Goal: Browse casually

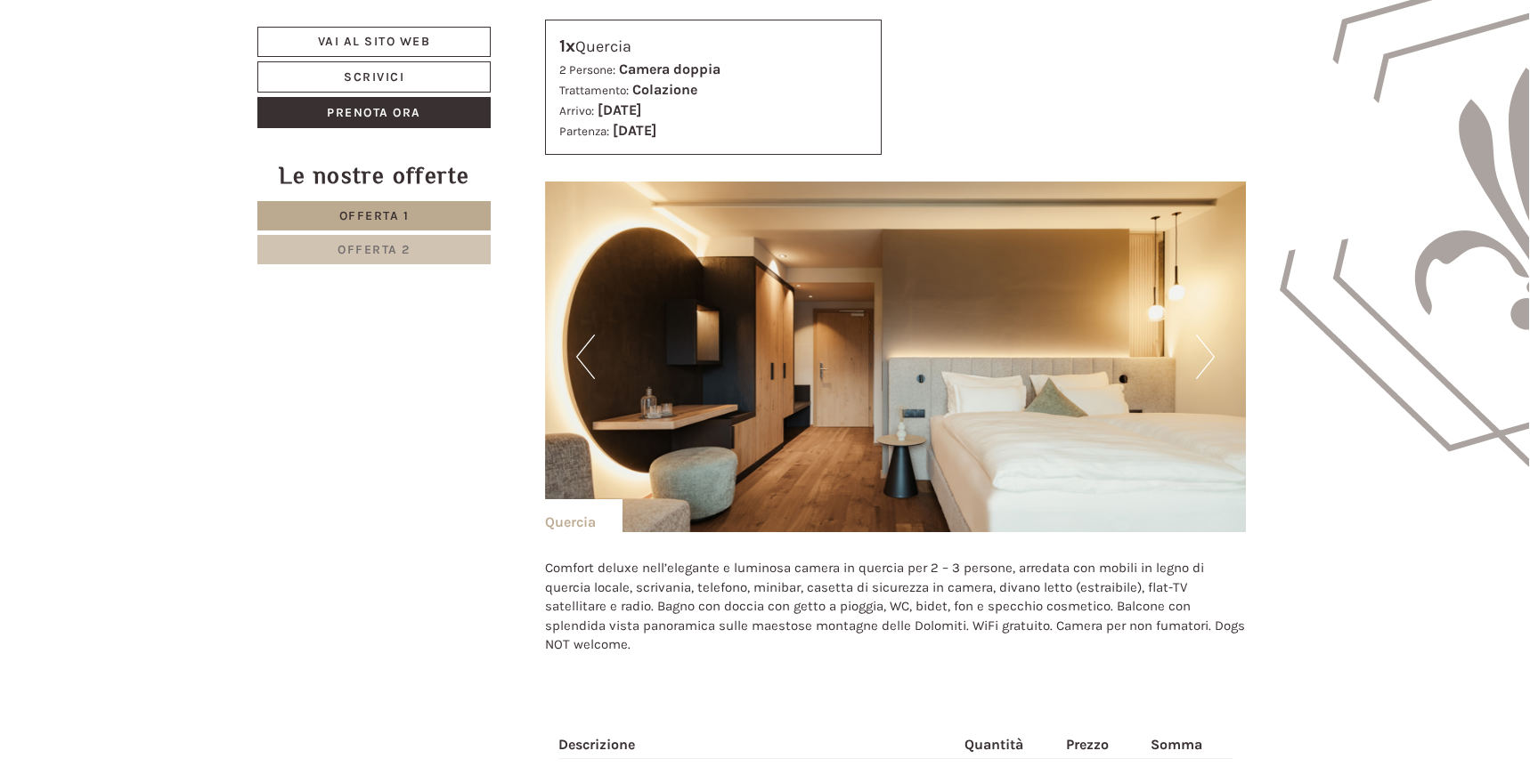
scroll to position [2137, 0]
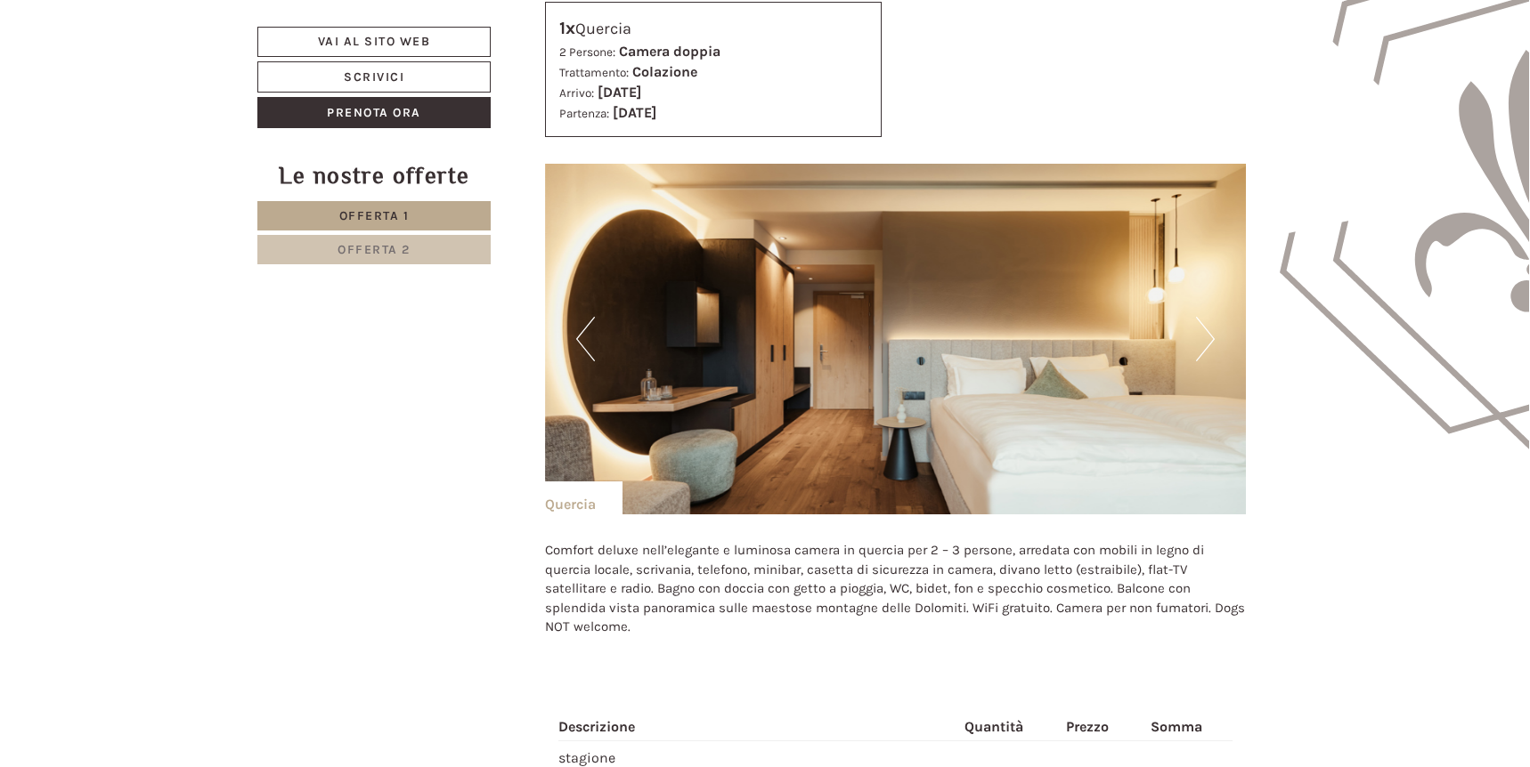
click at [1206, 335] on button "Next" at bounding box center [1205, 339] width 19 height 45
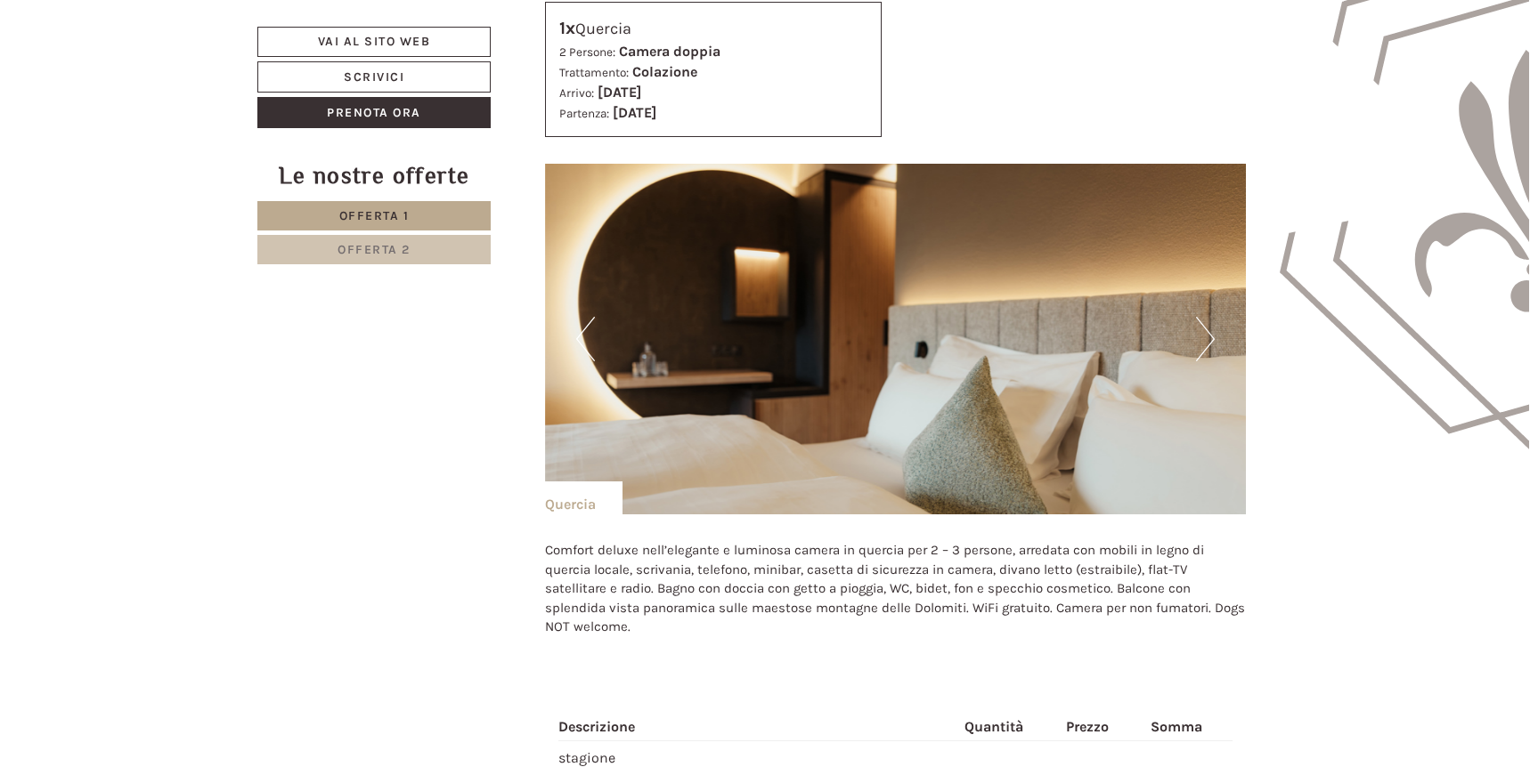
click at [1206, 335] on button "Next" at bounding box center [1205, 339] width 19 height 45
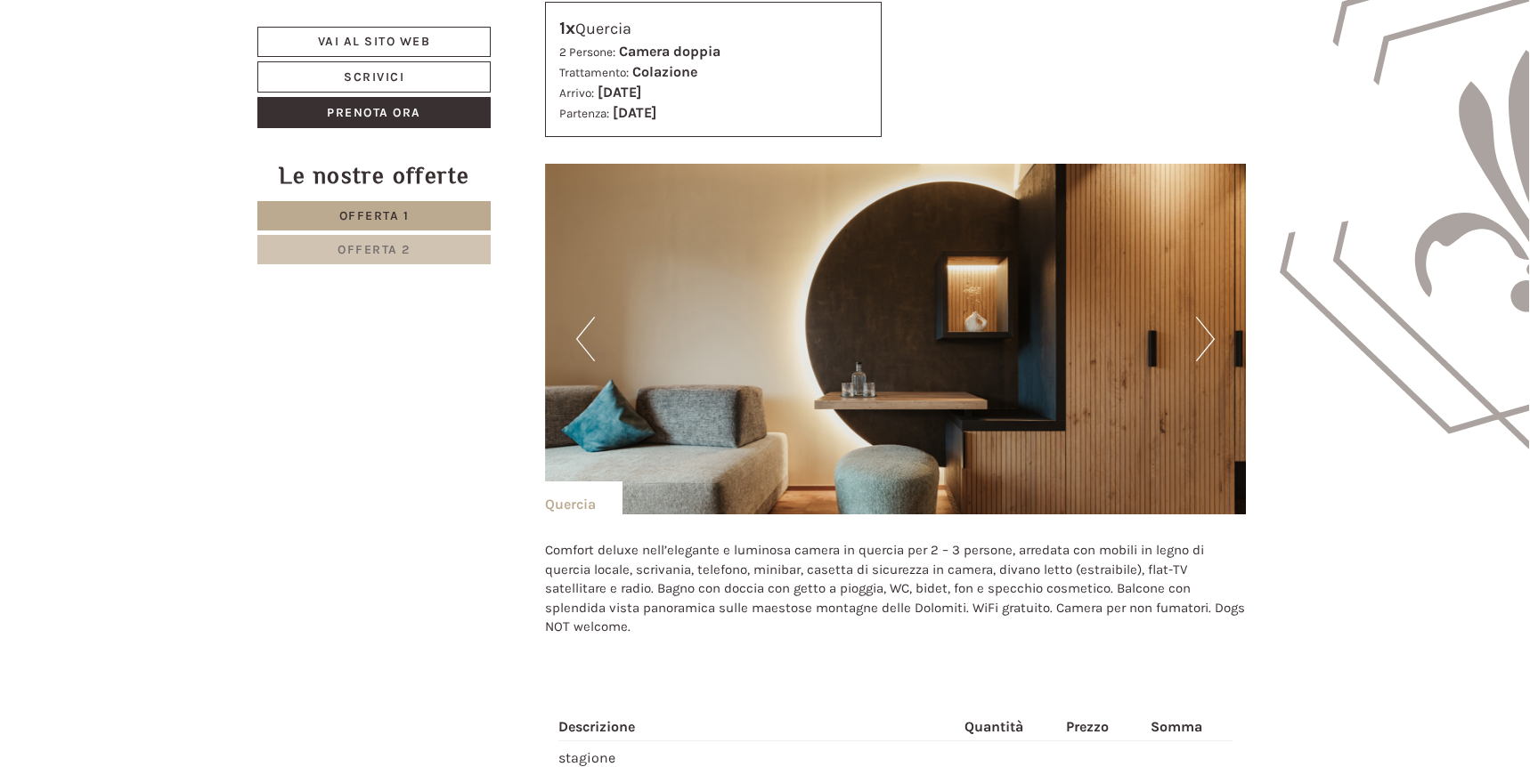
click at [1206, 335] on button "Next" at bounding box center [1205, 339] width 19 height 45
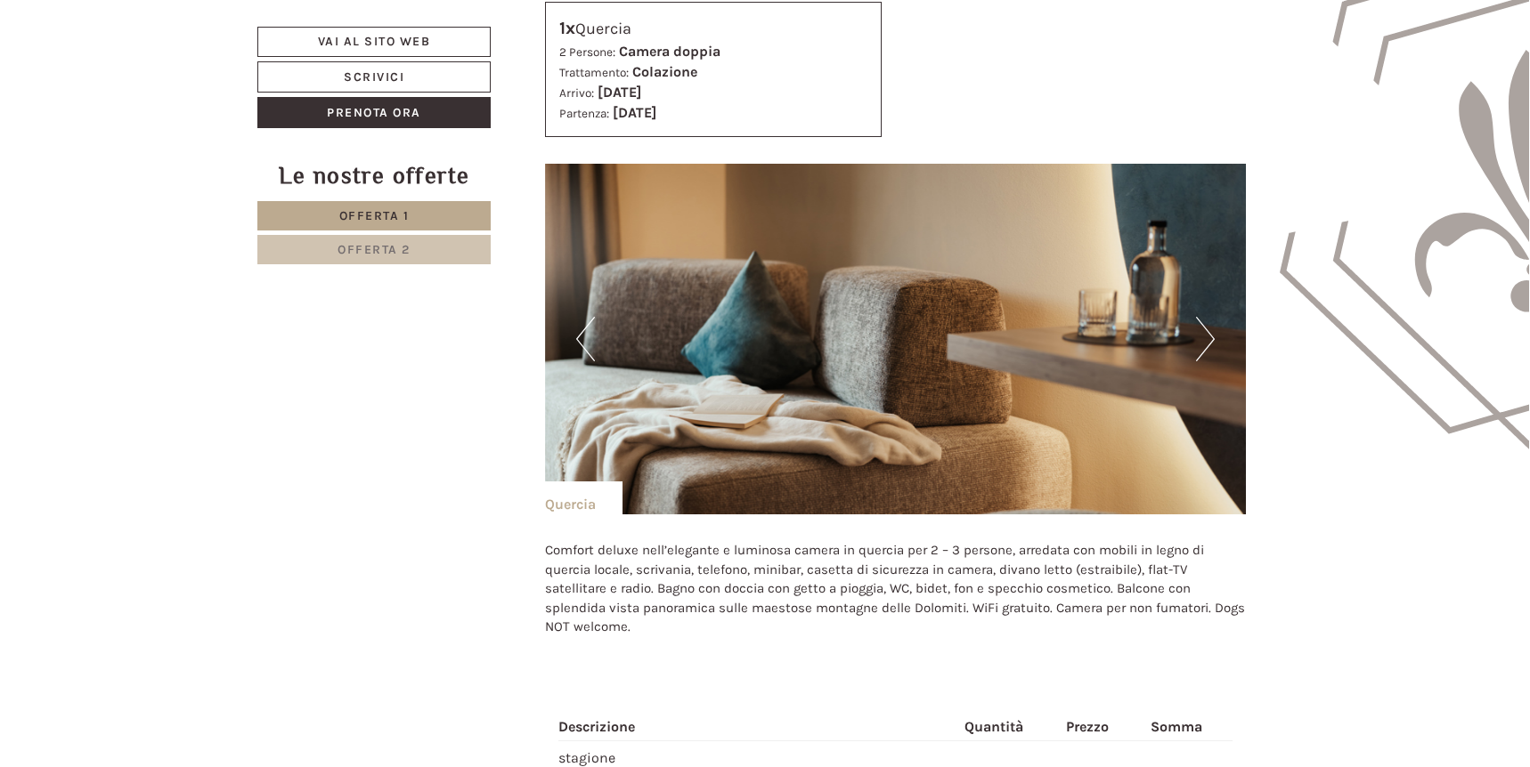
click at [1206, 335] on button "Next" at bounding box center [1205, 339] width 19 height 45
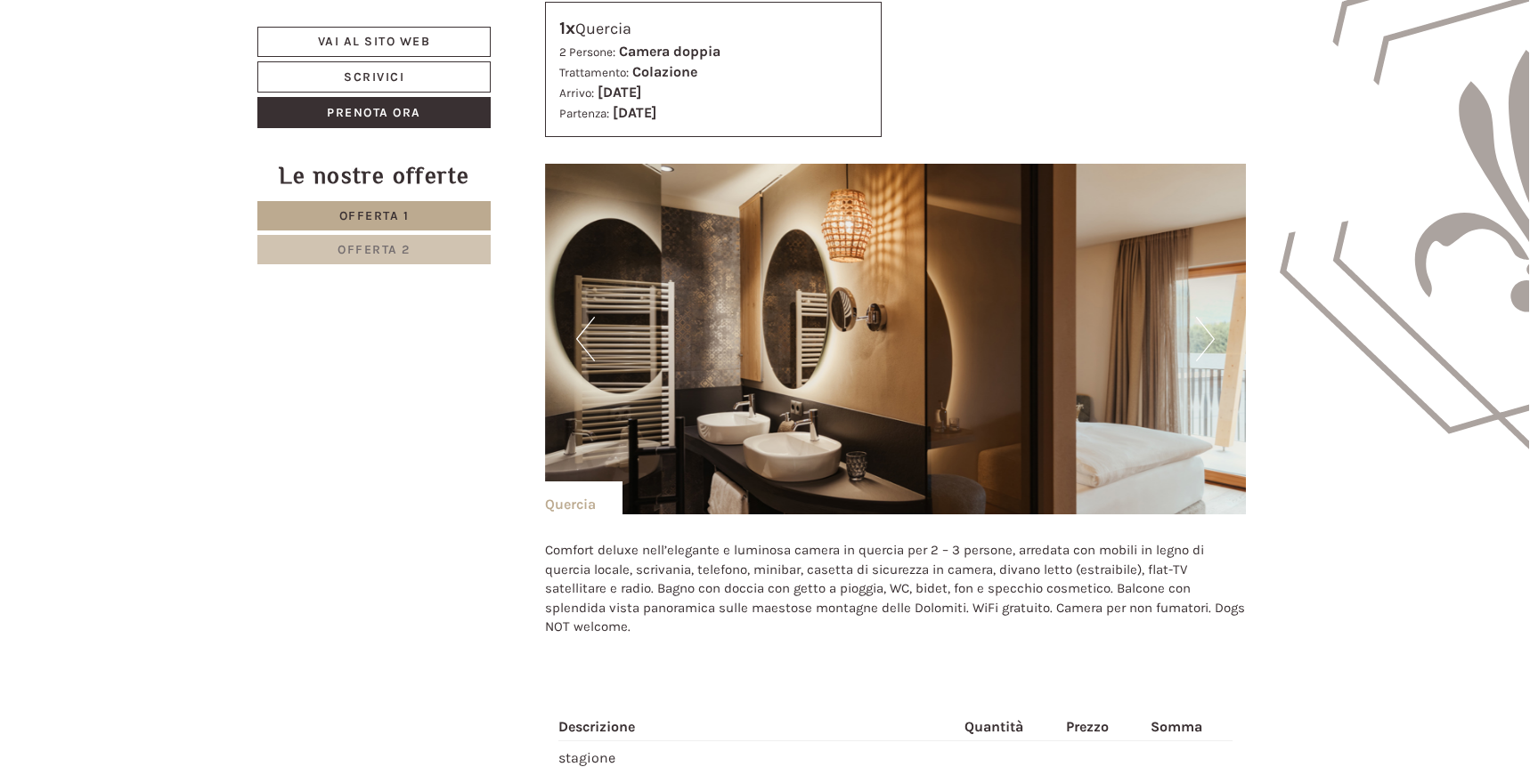
click at [1206, 335] on button "Next" at bounding box center [1205, 339] width 19 height 45
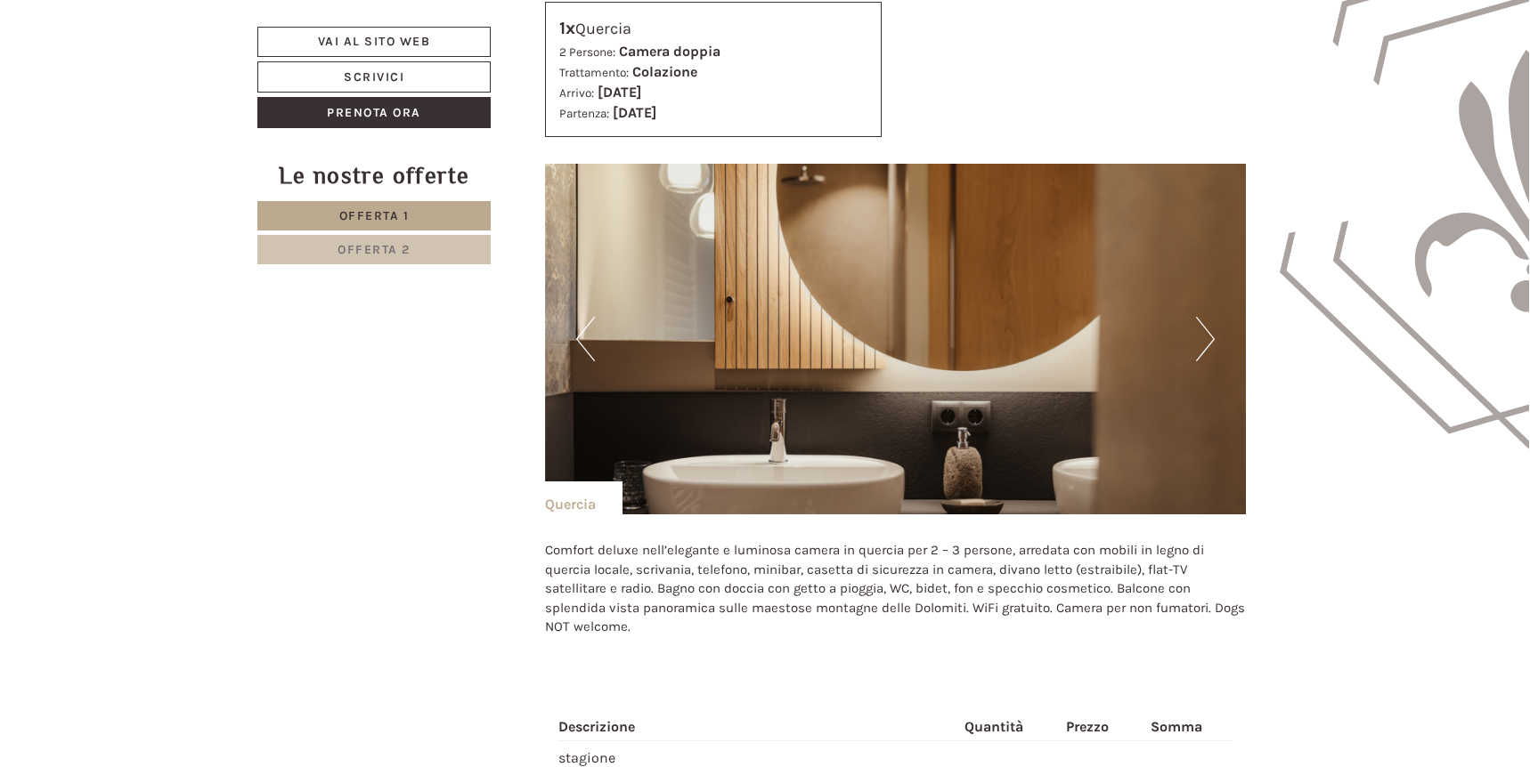
click at [1206, 335] on button "Next" at bounding box center [1205, 339] width 19 height 45
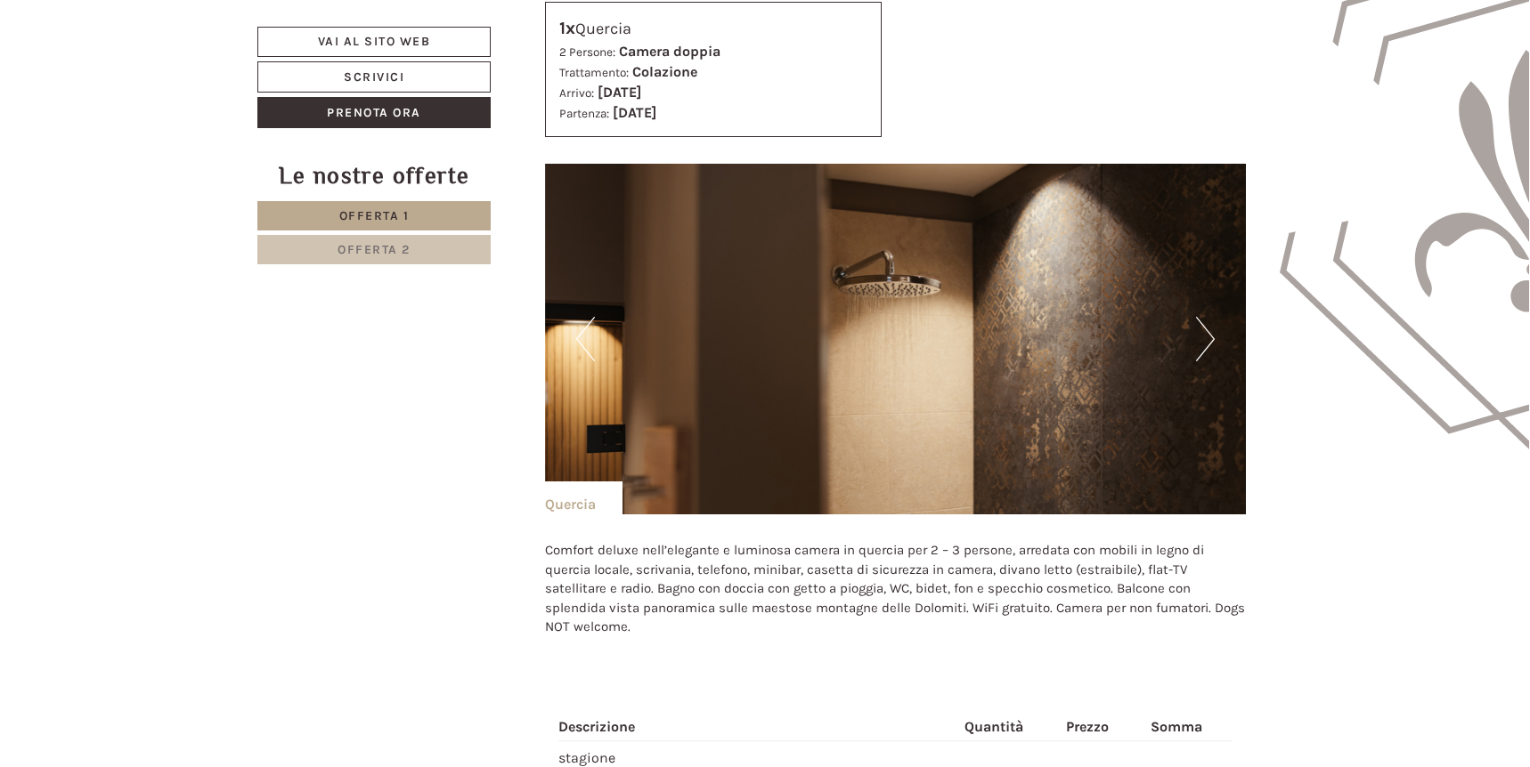
click at [1206, 335] on button "Next" at bounding box center [1205, 339] width 19 height 45
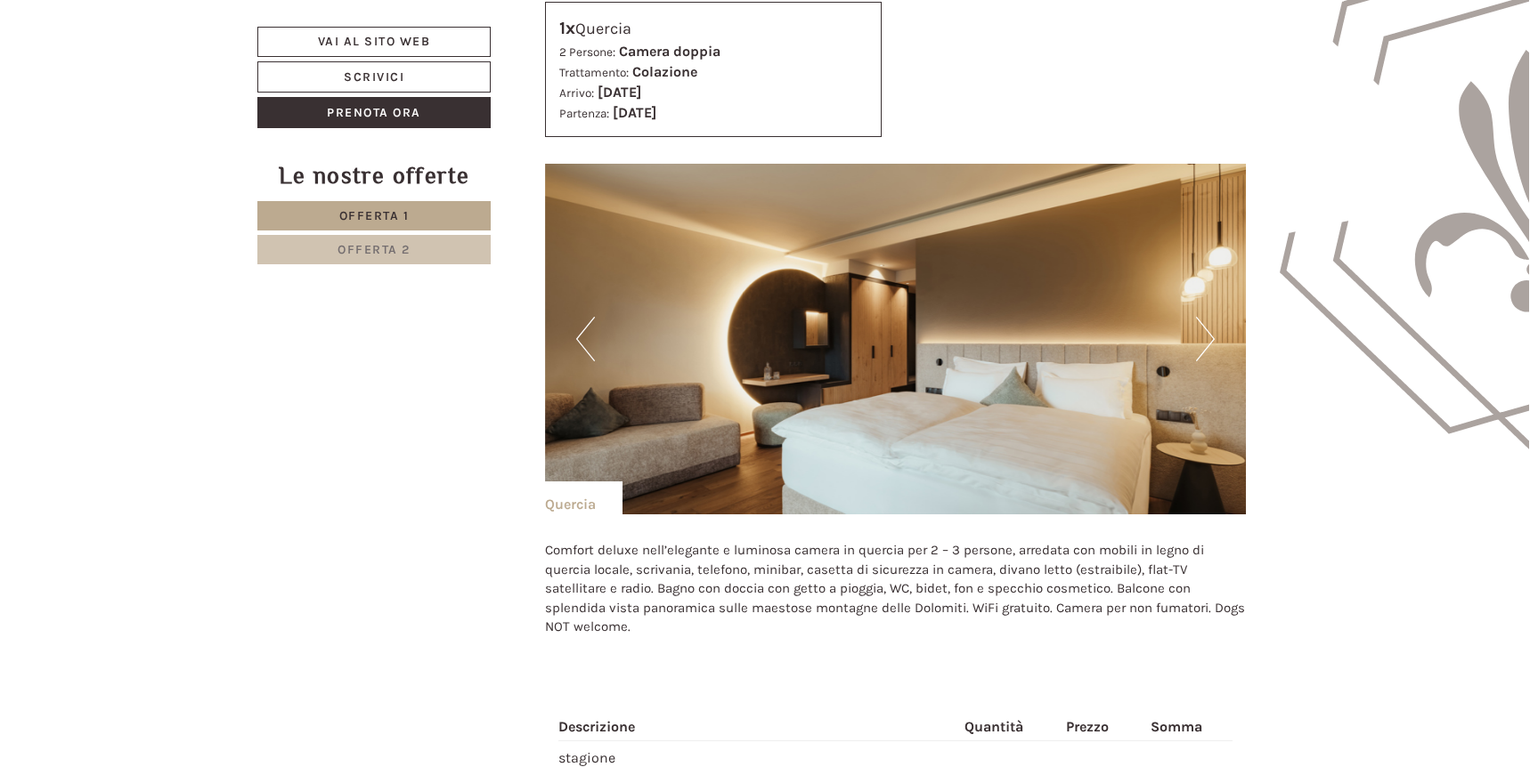
click at [1206, 335] on button "Next" at bounding box center [1205, 339] width 19 height 45
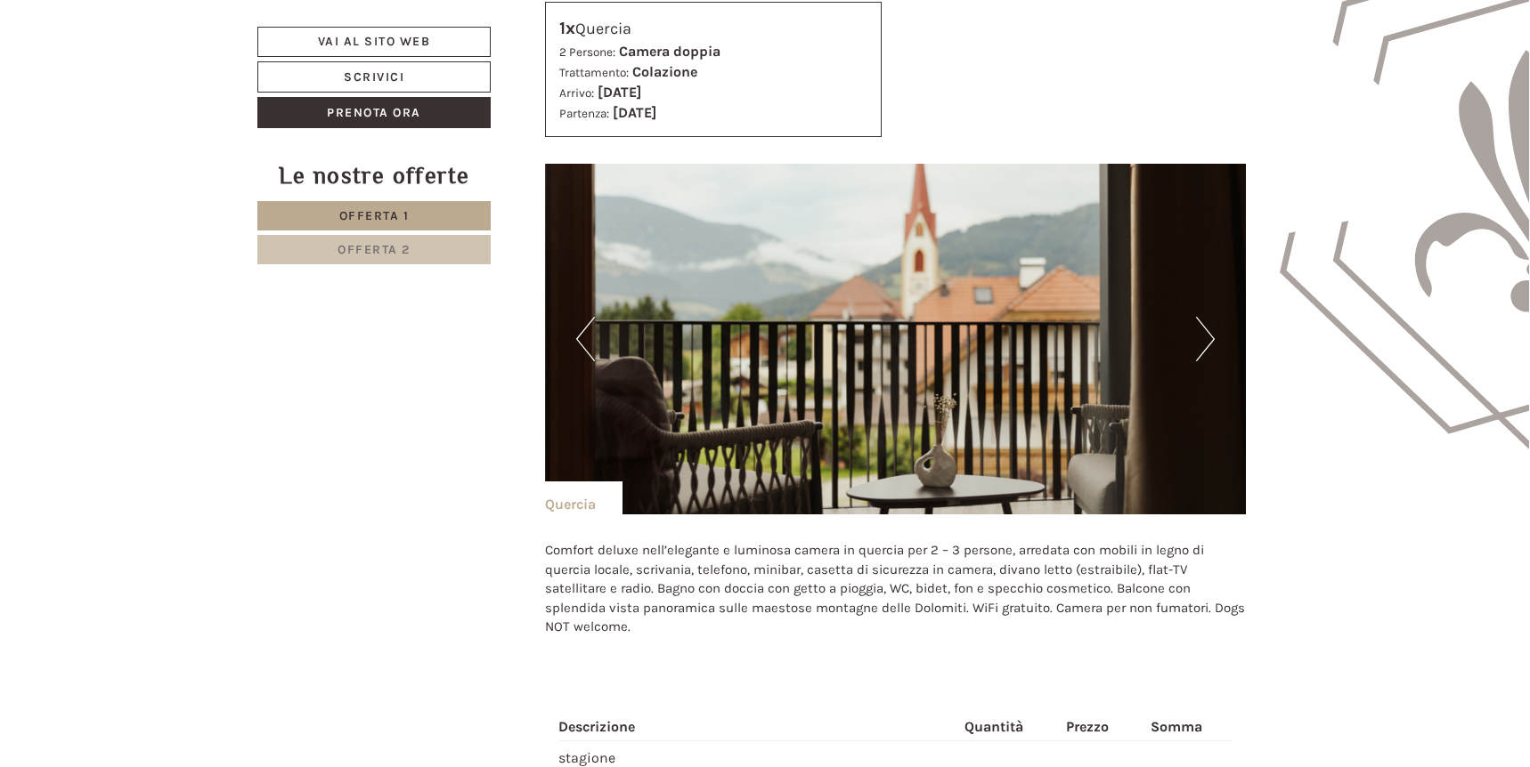
click at [1206, 335] on button "Next" at bounding box center [1205, 339] width 19 height 45
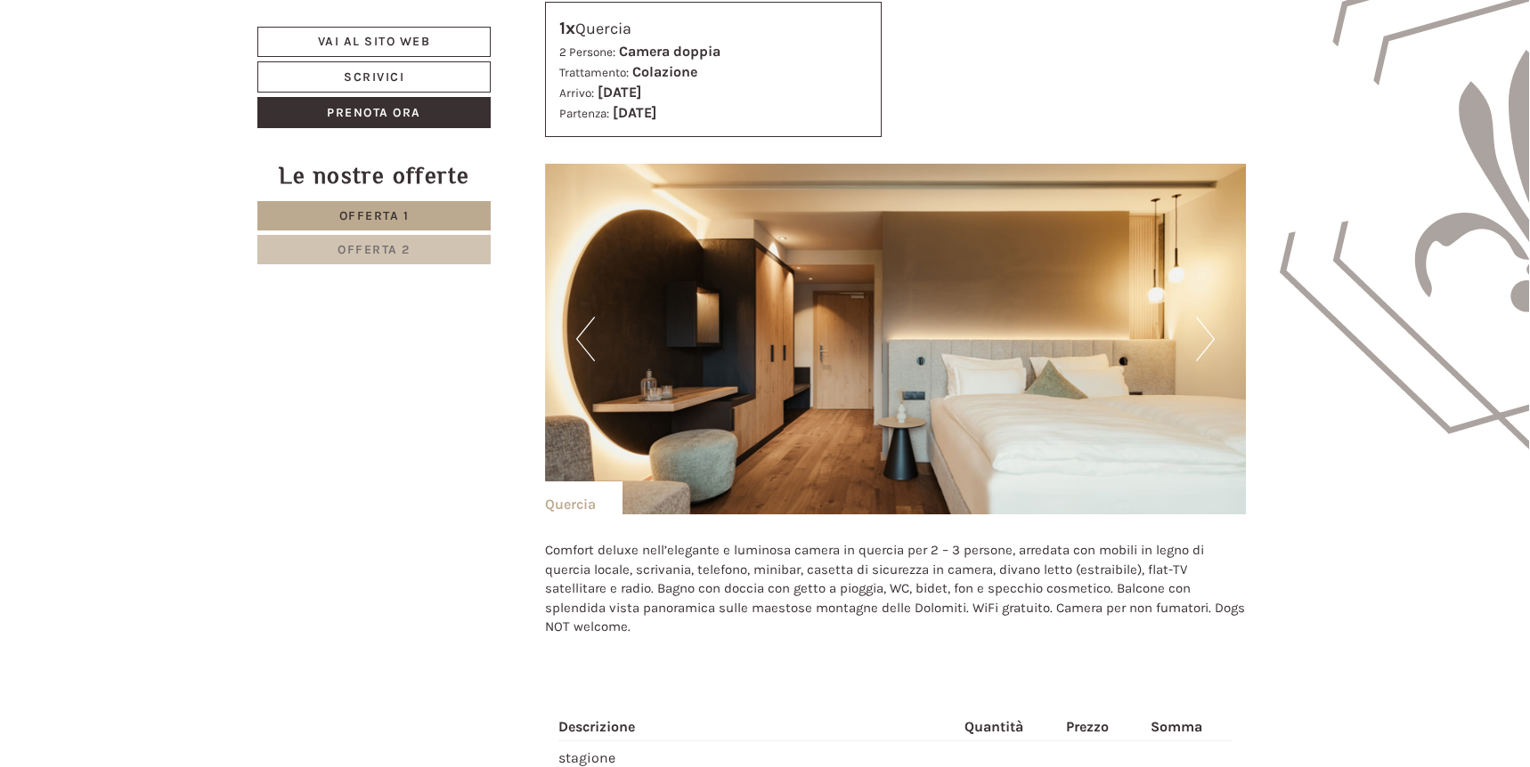
click at [1206, 335] on button "Next" at bounding box center [1205, 339] width 19 height 45
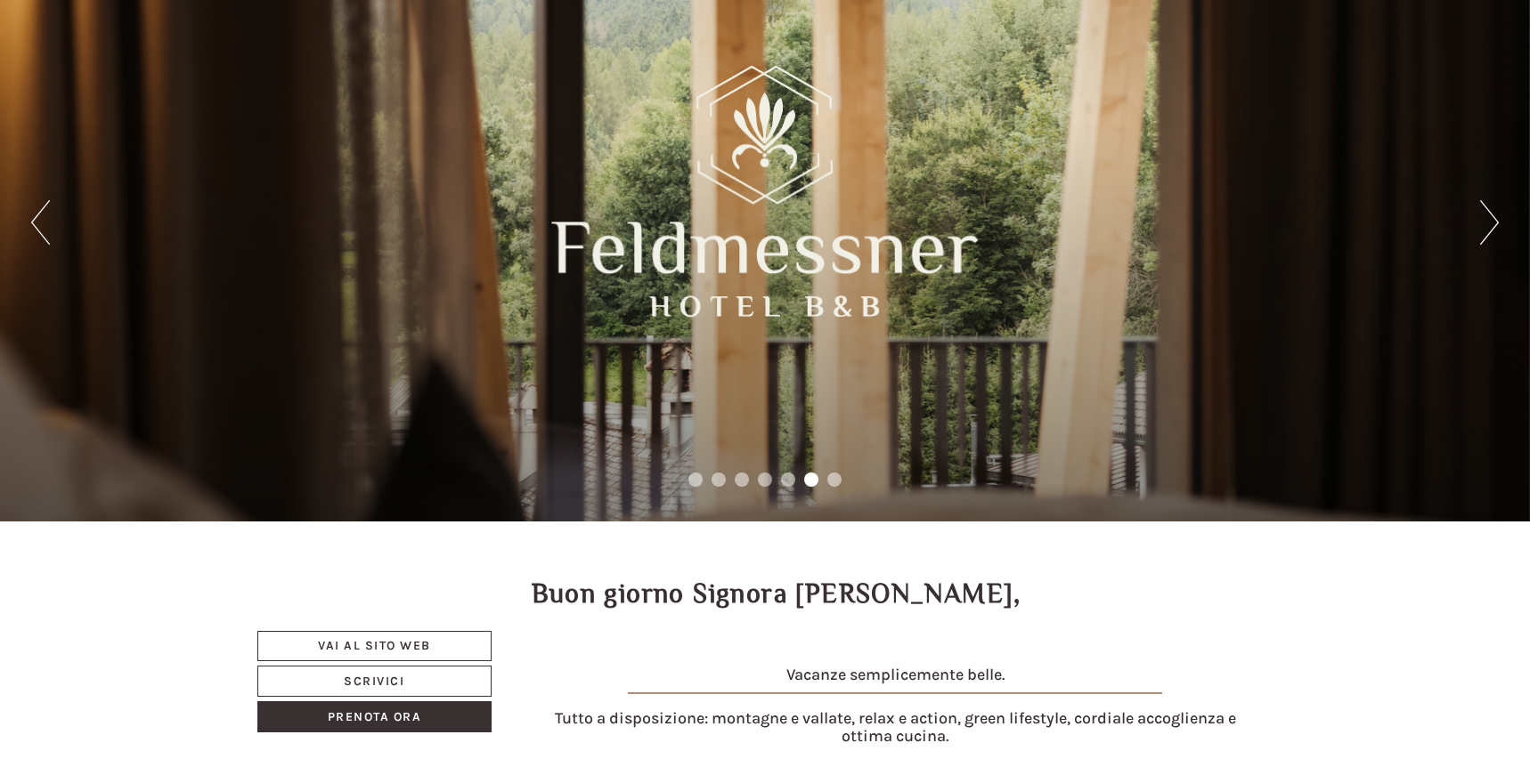
scroll to position [75, 0]
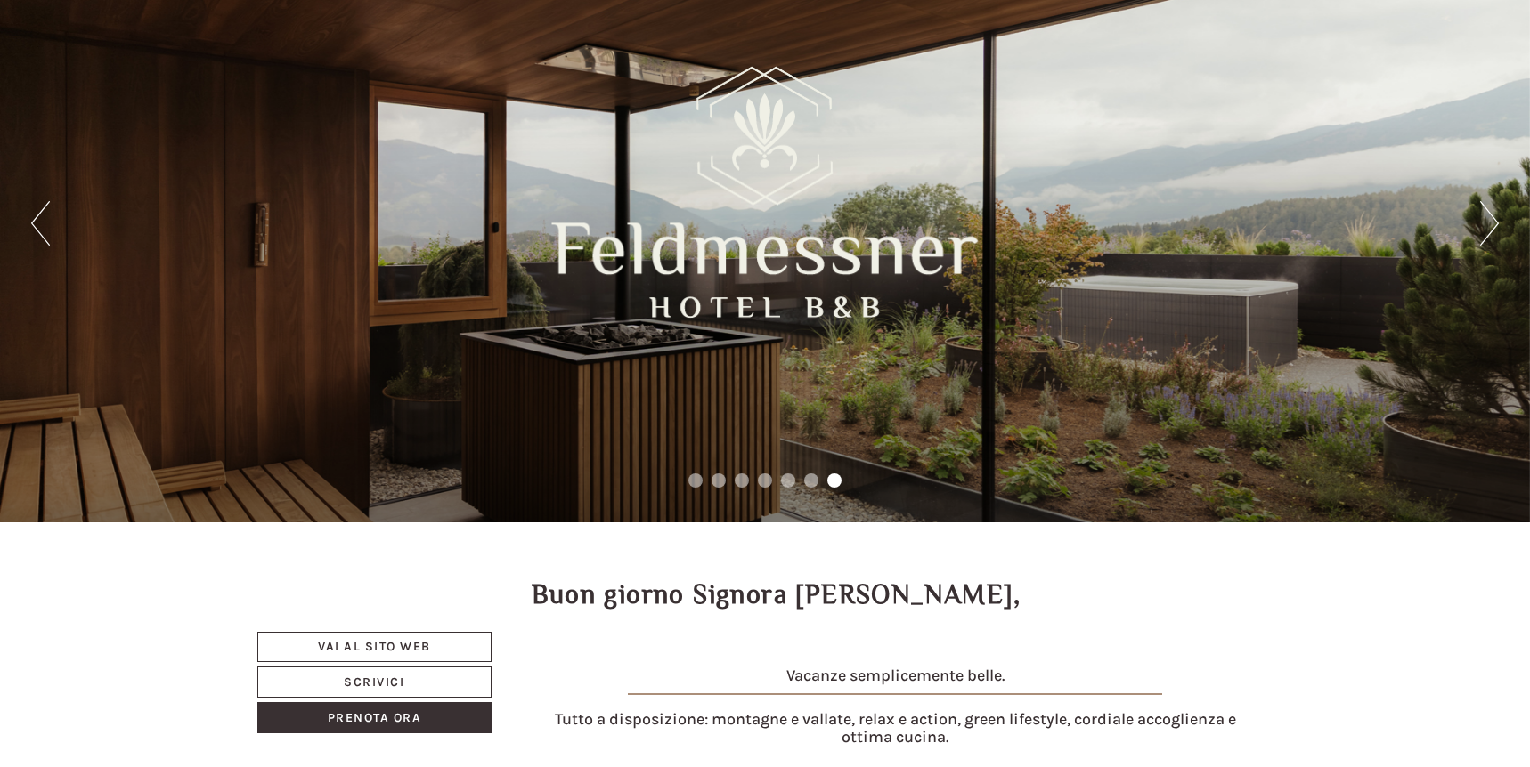
click at [1497, 221] on button "Next" at bounding box center [1489, 223] width 19 height 45
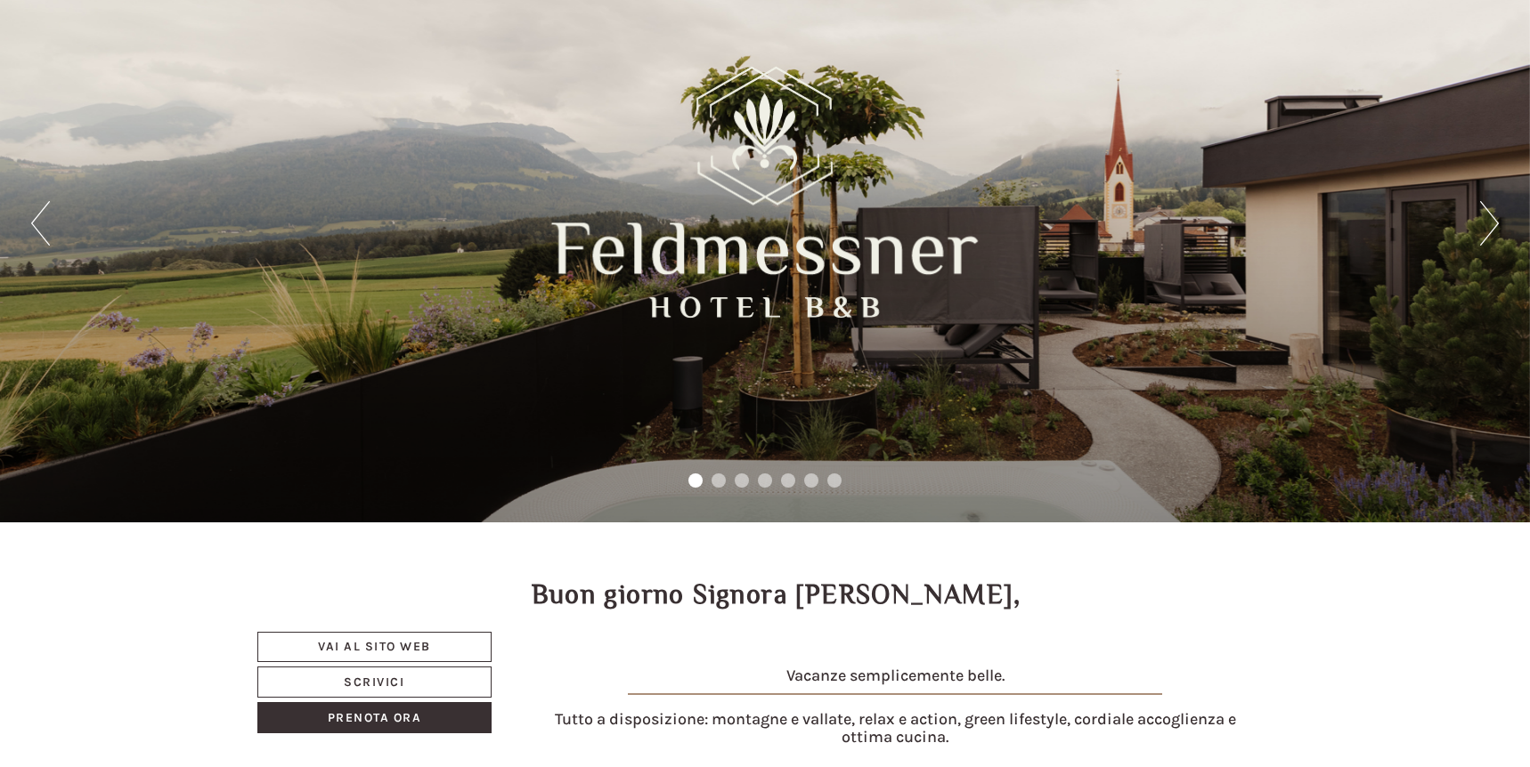
click at [1496, 224] on button "Next" at bounding box center [1489, 223] width 19 height 45
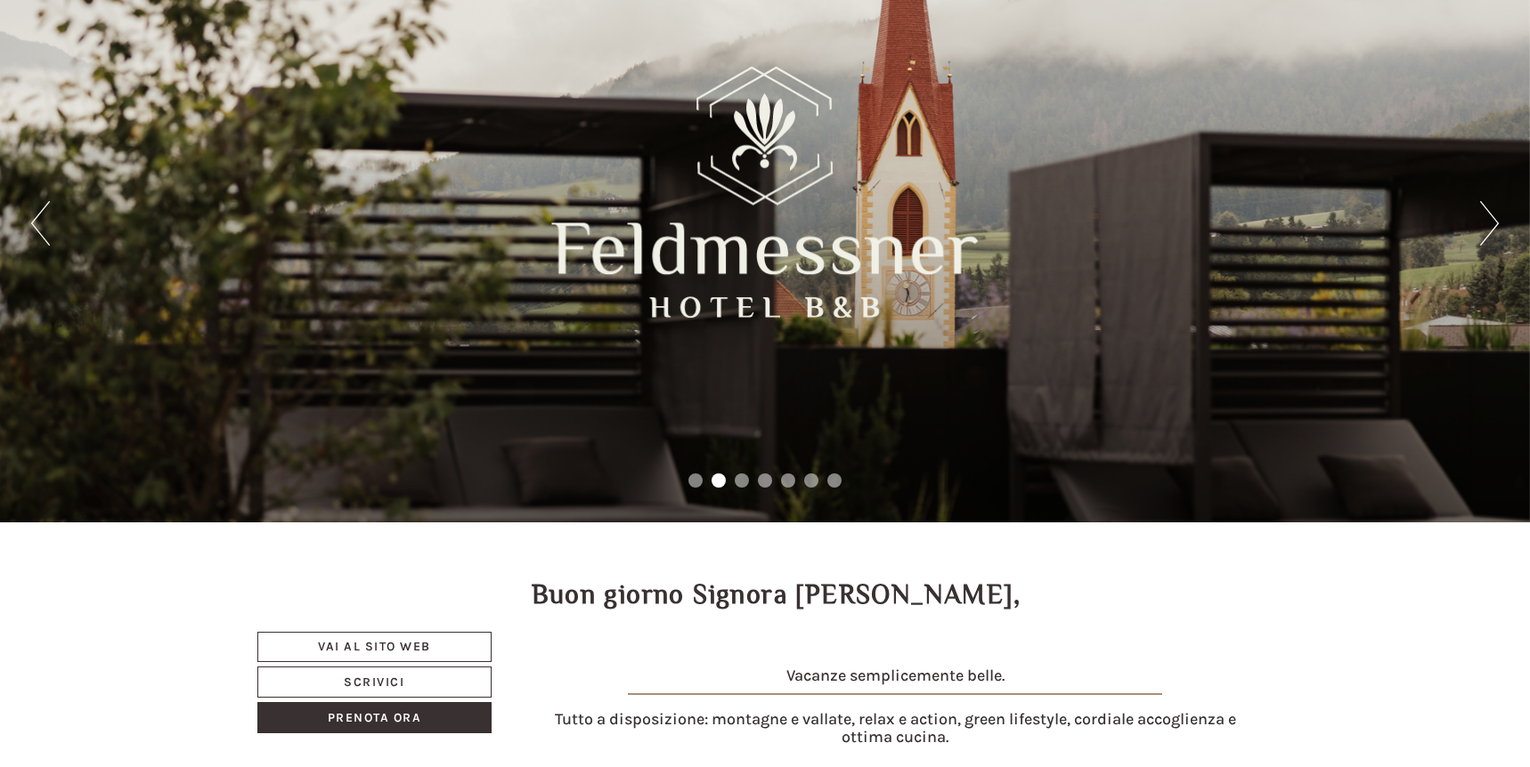
click at [1496, 224] on button "Next" at bounding box center [1489, 223] width 19 height 45
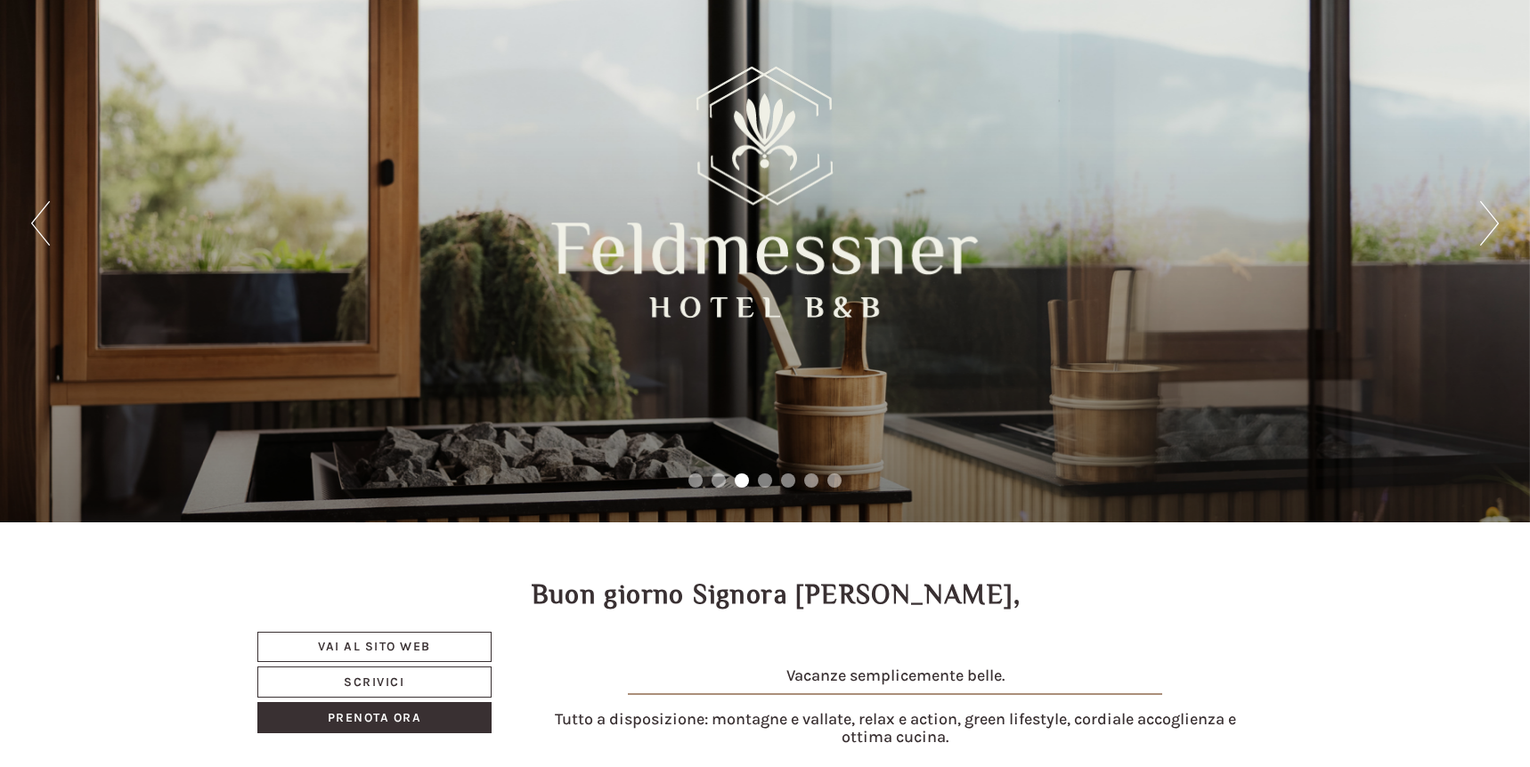
click at [1496, 224] on button "Next" at bounding box center [1489, 223] width 19 height 45
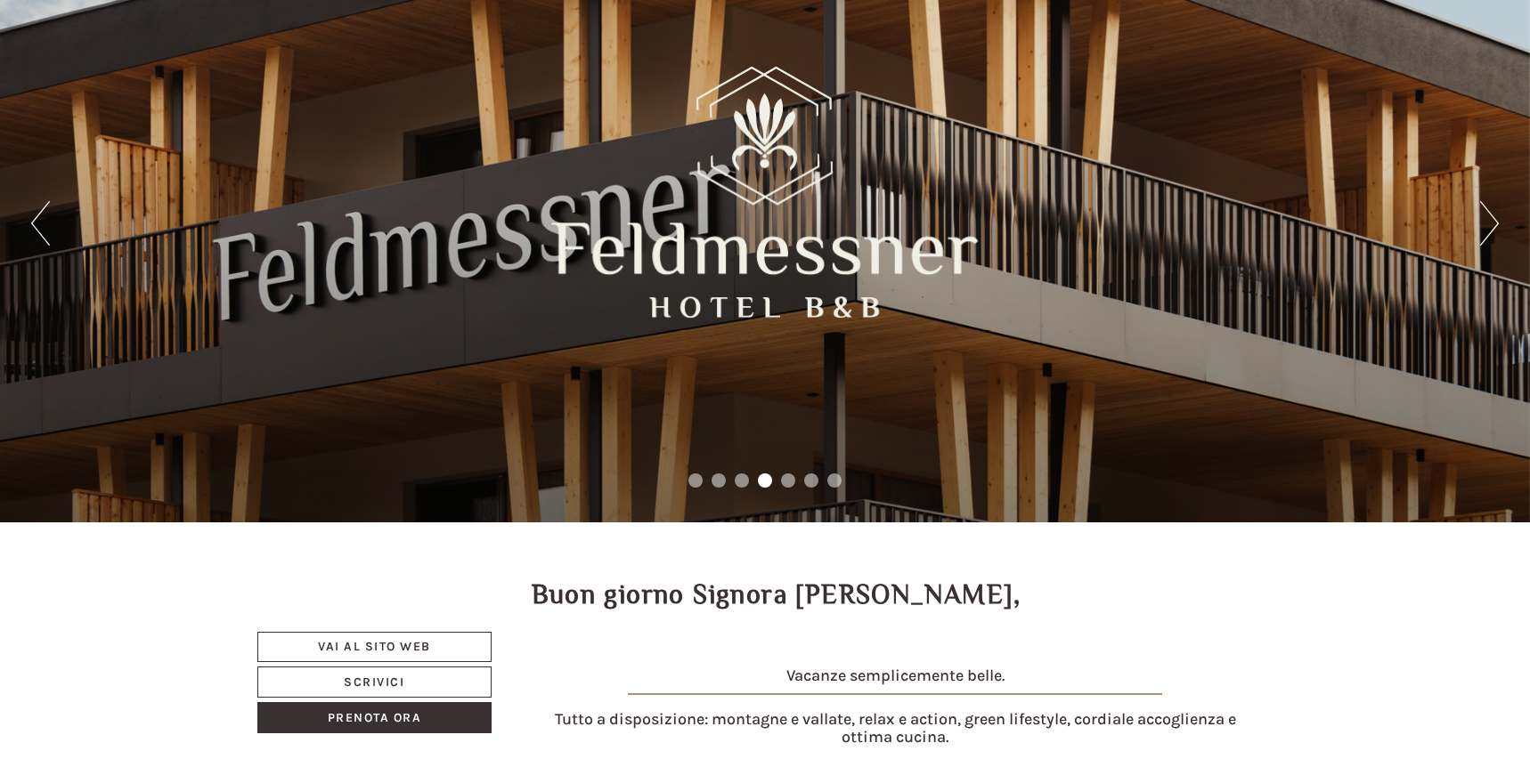
click at [1496, 224] on button "Next" at bounding box center [1489, 223] width 19 height 45
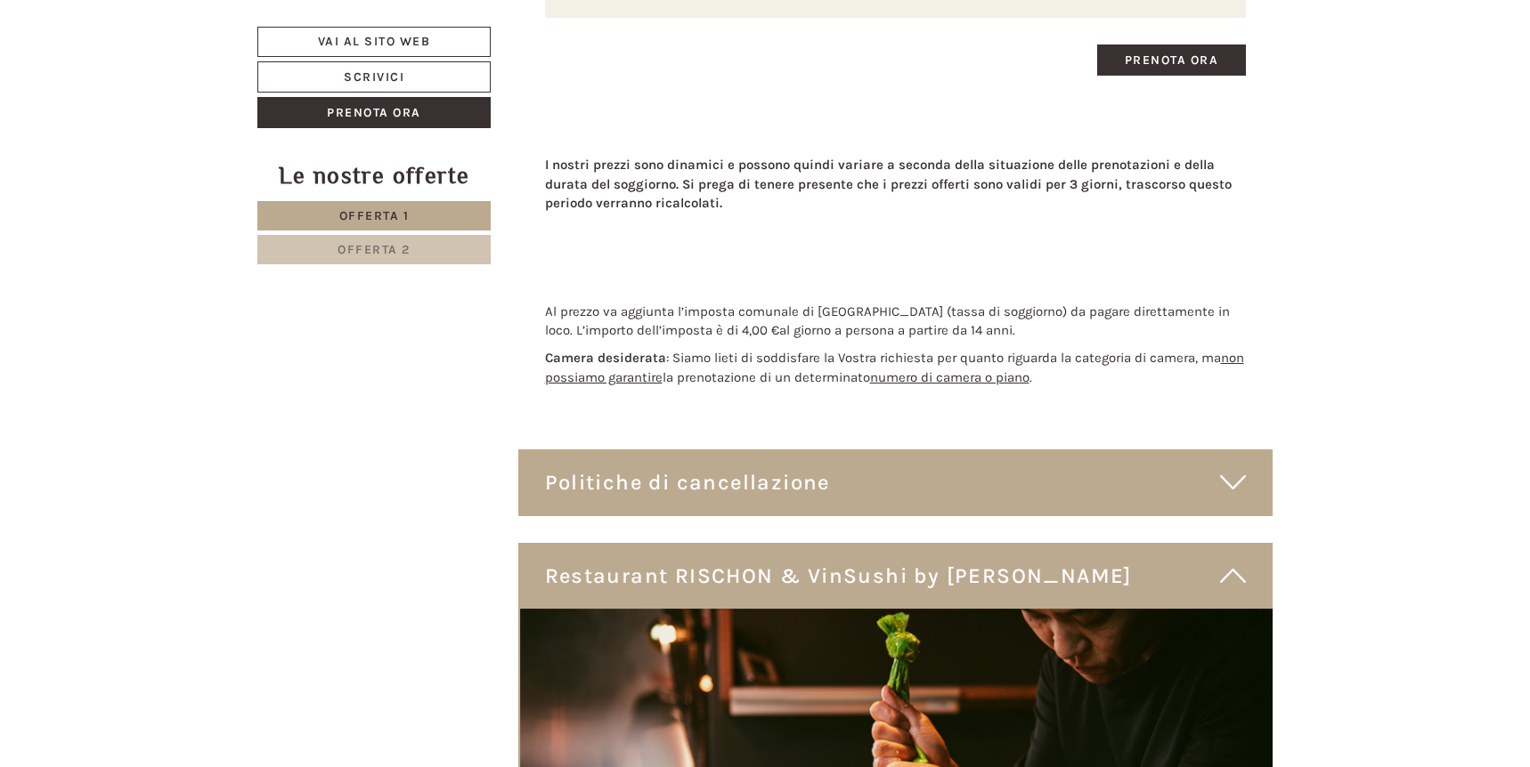
scroll to position [3076, 0]
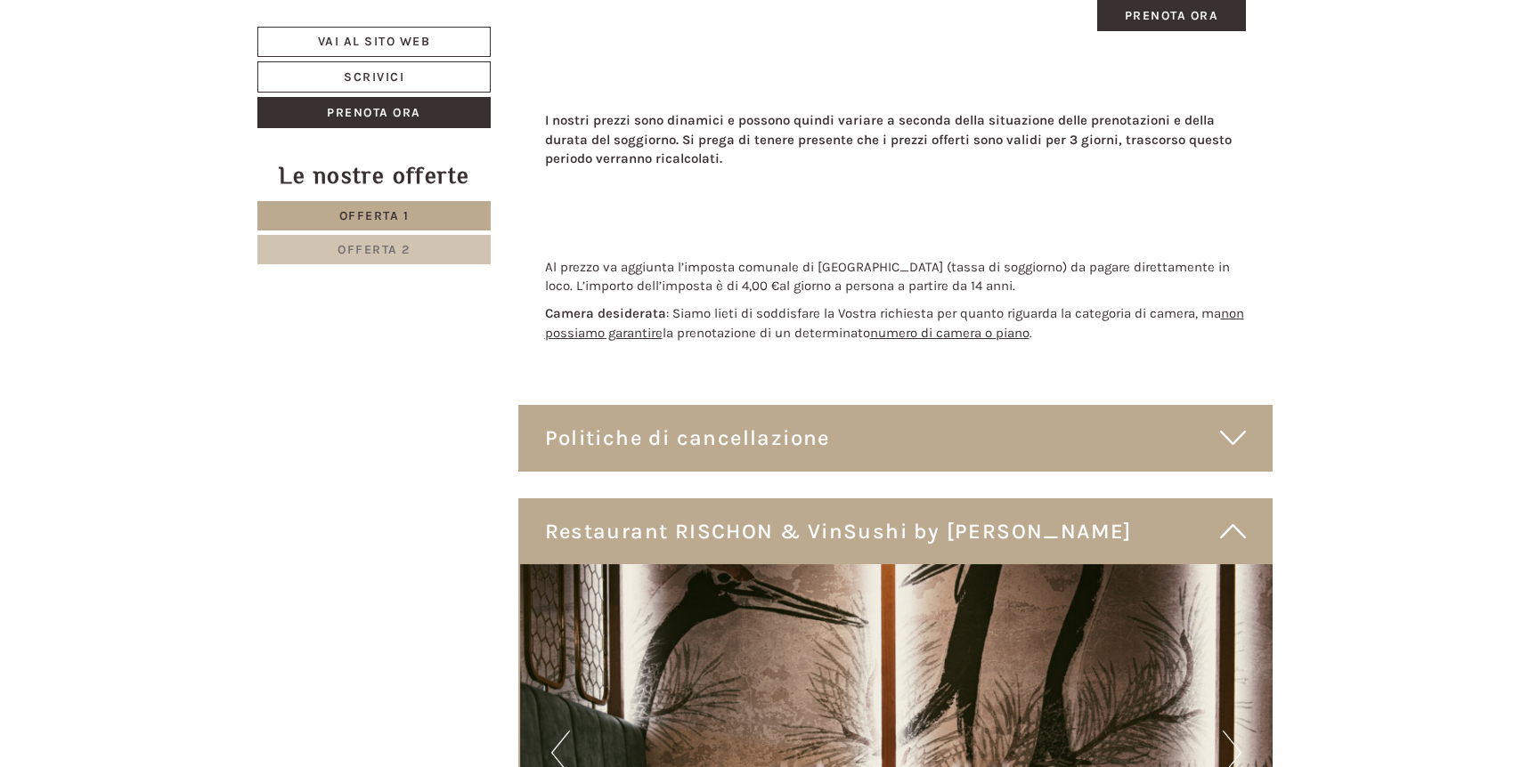
click at [1220, 437] on icon at bounding box center [1233, 438] width 26 height 30
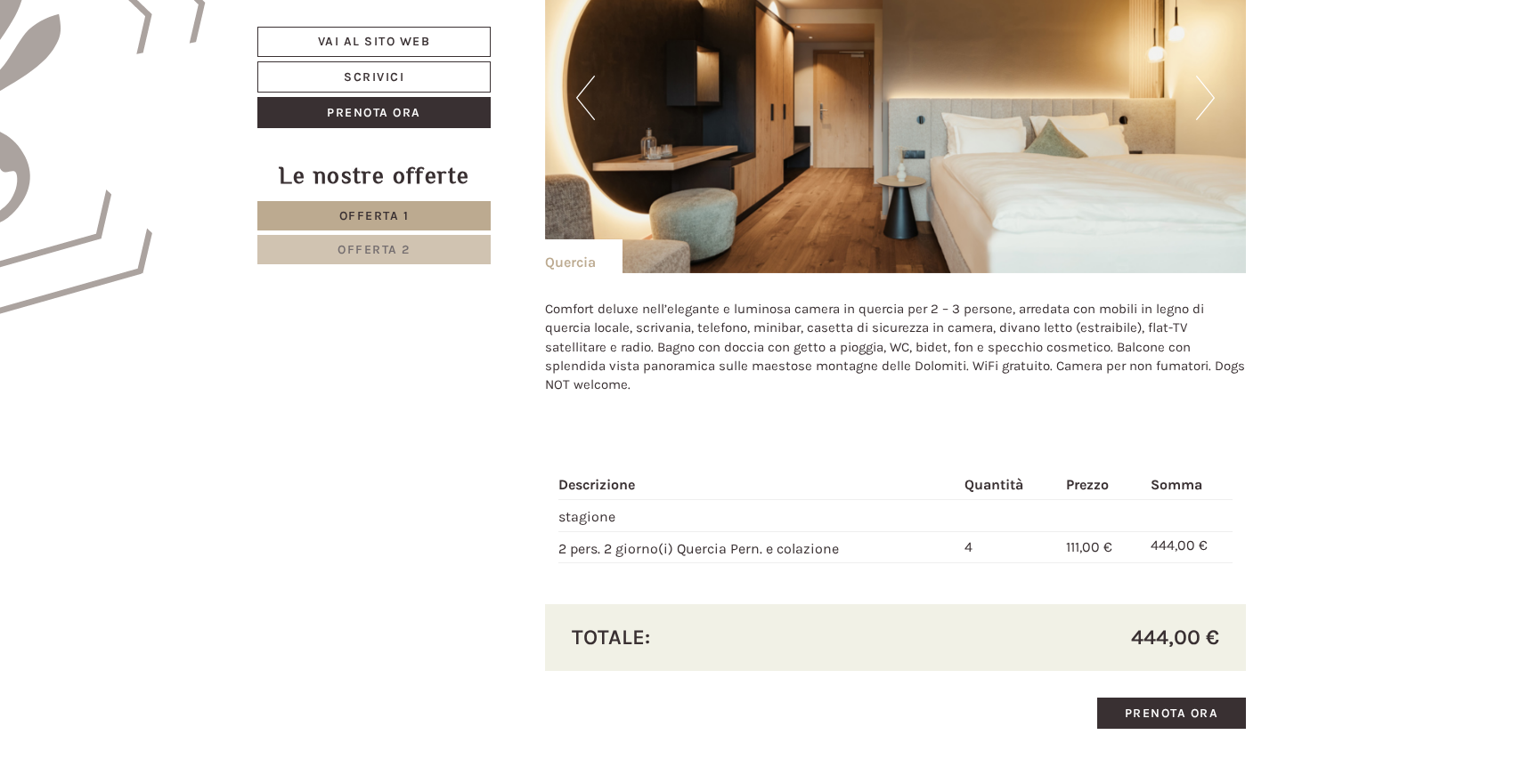
scroll to position [1205, 0]
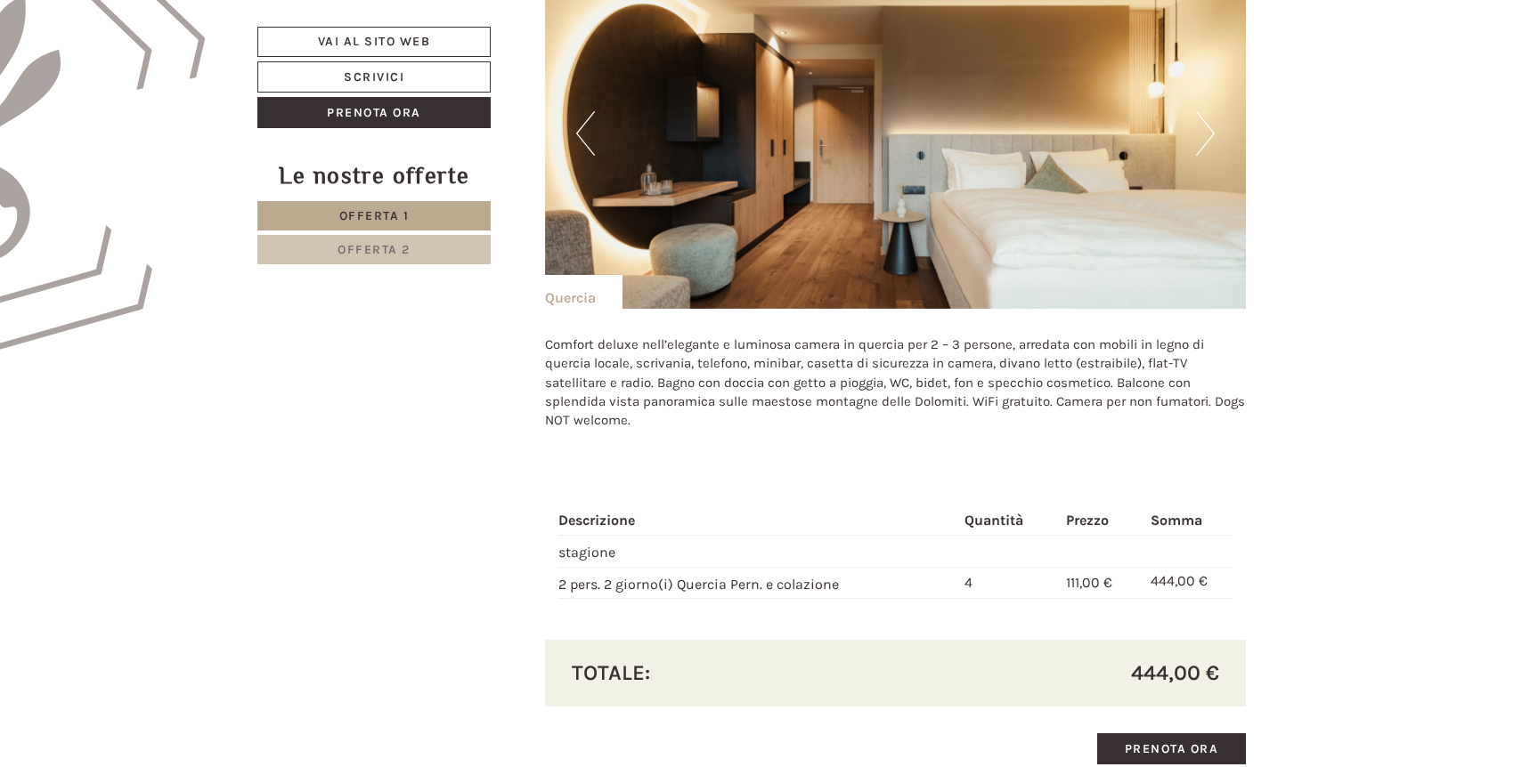
click at [1211, 140] on button "Next" at bounding box center [1205, 133] width 19 height 45
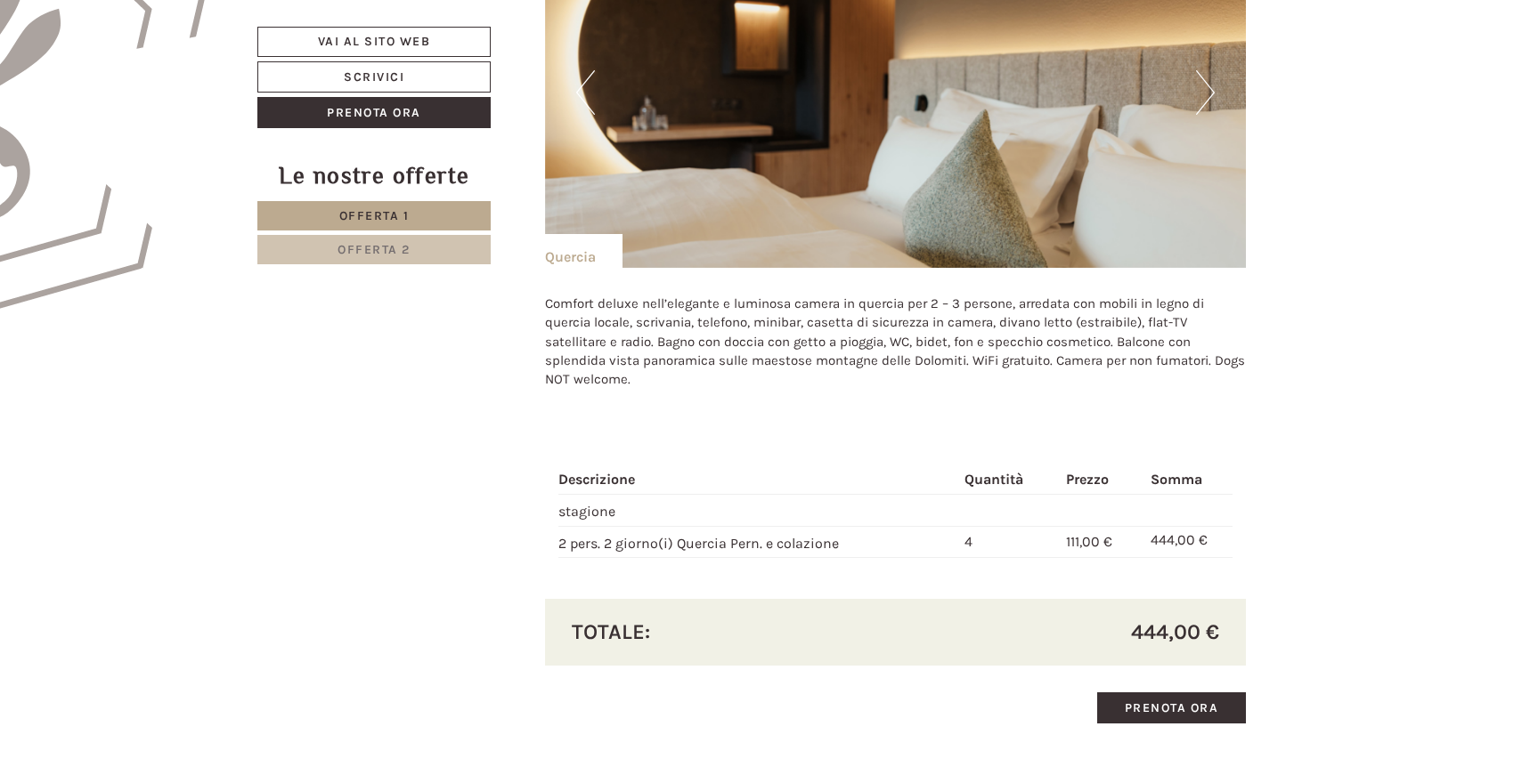
scroll to position [1751, 0]
